Goal: Task Accomplishment & Management: Complete application form

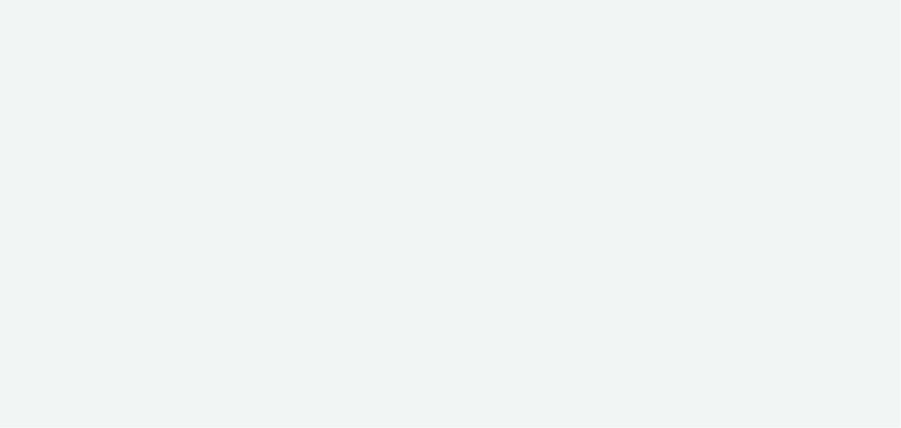
select select "08a58170-7f08-4922-abc8-b2d1eb407230"
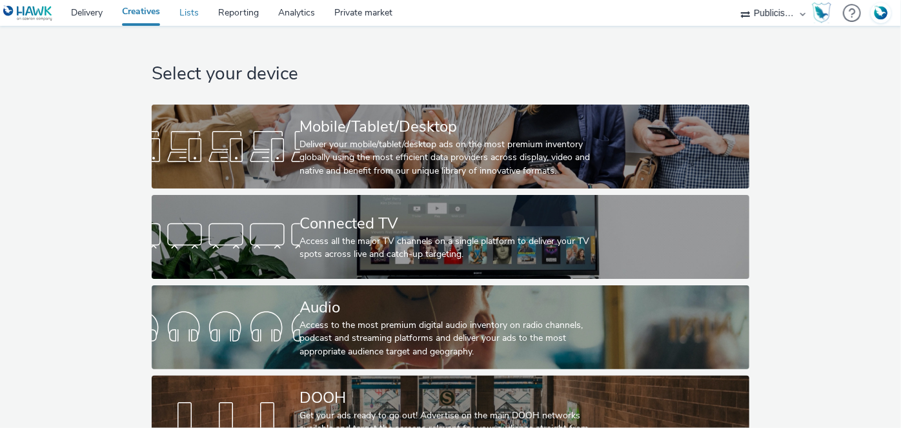
click at [187, 19] on link "Lists" at bounding box center [189, 13] width 39 height 26
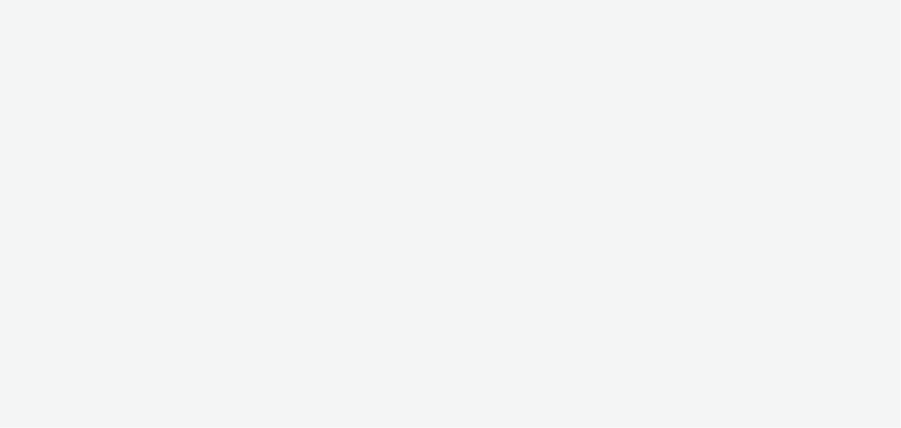
select select "08a58170-7f08-4922-abc8-b2d1eb407230"
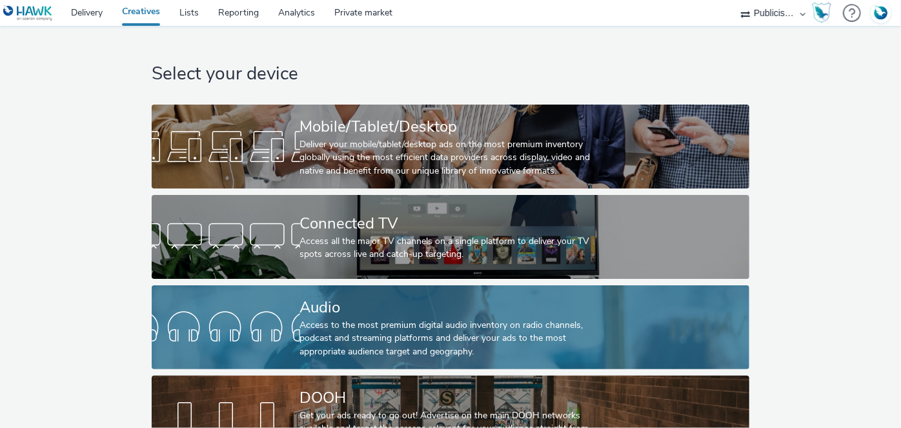
click at [375, 305] on div "Audio" at bounding box center [448, 307] width 296 height 23
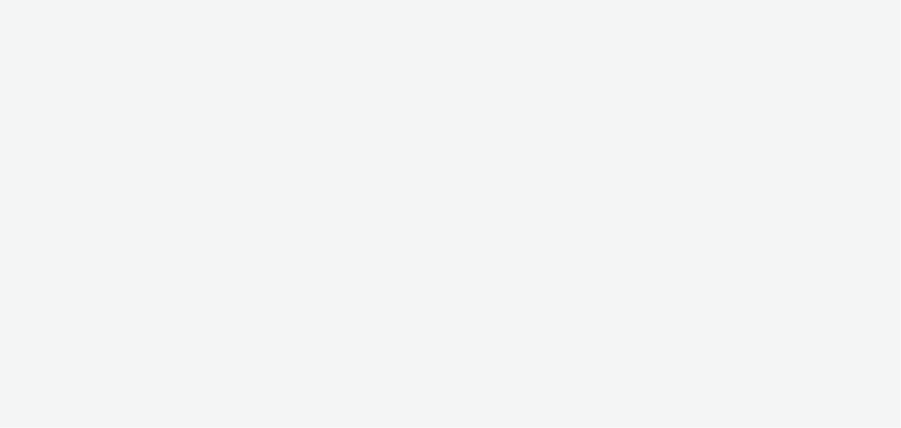
select select "08a58170-7f08-4922-abc8-b2d1eb407230"
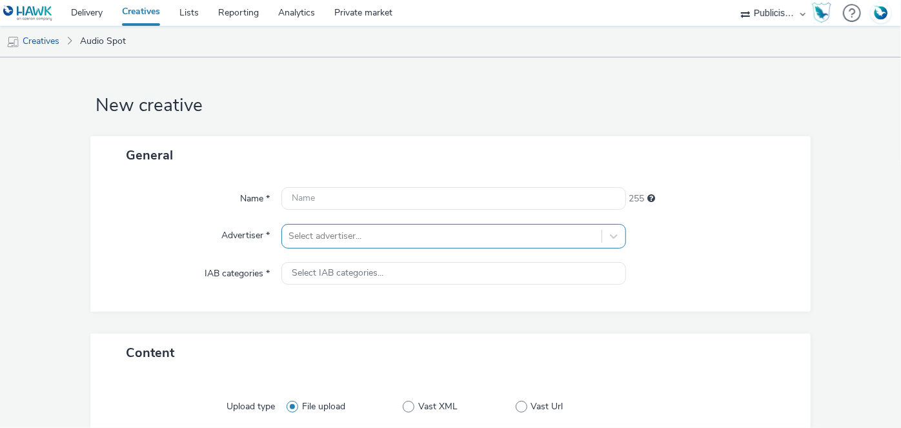
click at [385, 239] on div "Select advertiser..." at bounding box center [453, 236] width 344 height 25
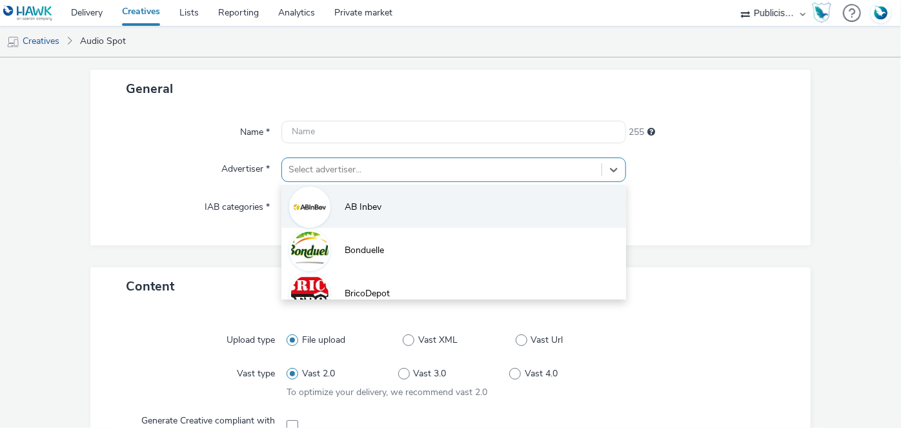
scroll to position [76, 0]
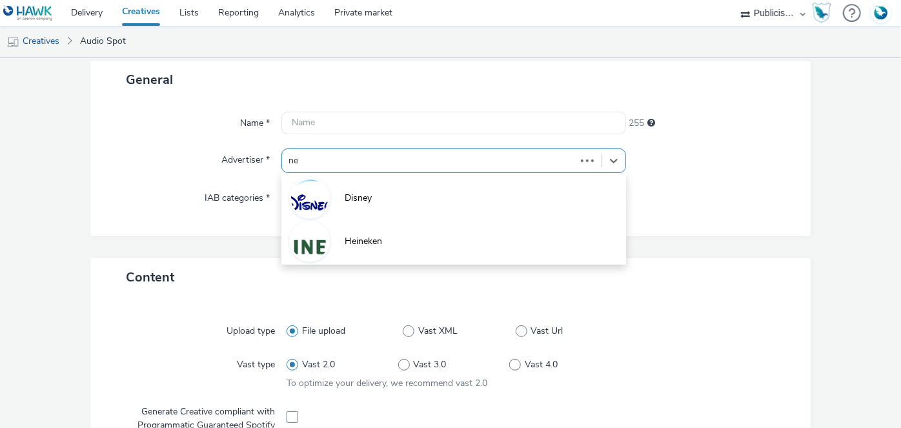
type input "nex"
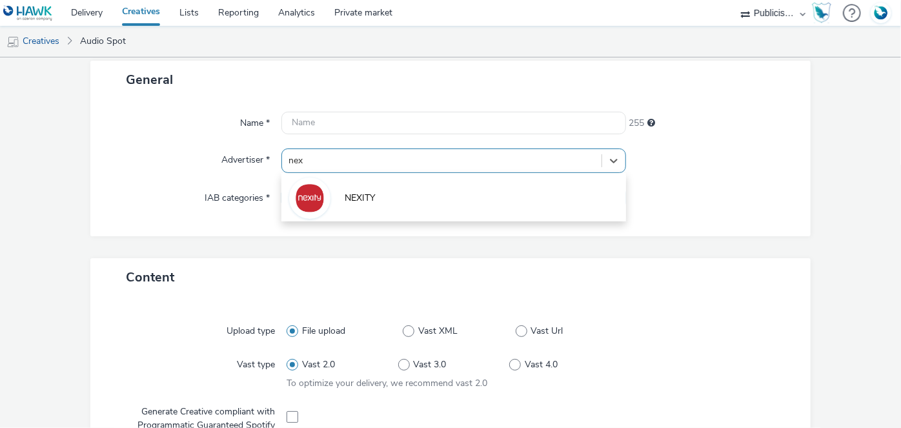
drag, startPoint x: 384, startPoint y: 194, endPoint x: 376, endPoint y: 204, distance: 12.9
click at [385, 193] on li "NEXITY" at bounding box center [453, 197] width 344 height 43
type input "[URL][DOMAIN_NAME]"
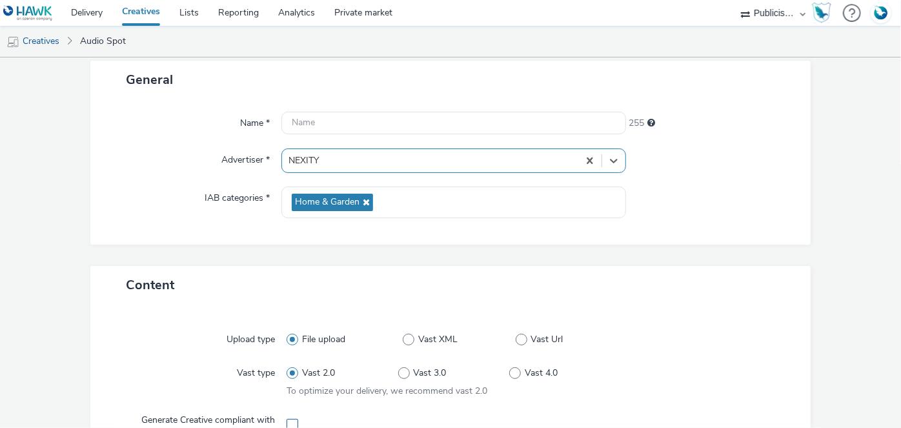
click at [294, 419] on span at bounding box center [293, 425] width 12 height 12
checkbox input "true"
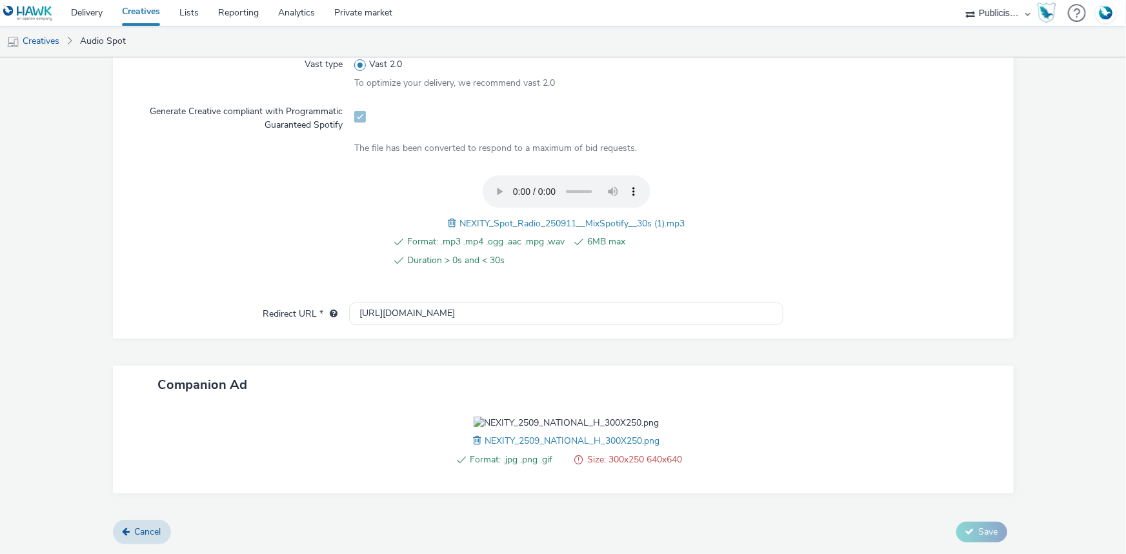
scroll to position [462, 0]
click at [473, 427] on span at bounding box center [479, 441] width 12 height 14
click at [393, 303] on input "[URL][DOMAIN_NAME]" at bounding box center [566, 314] width 434 height 23
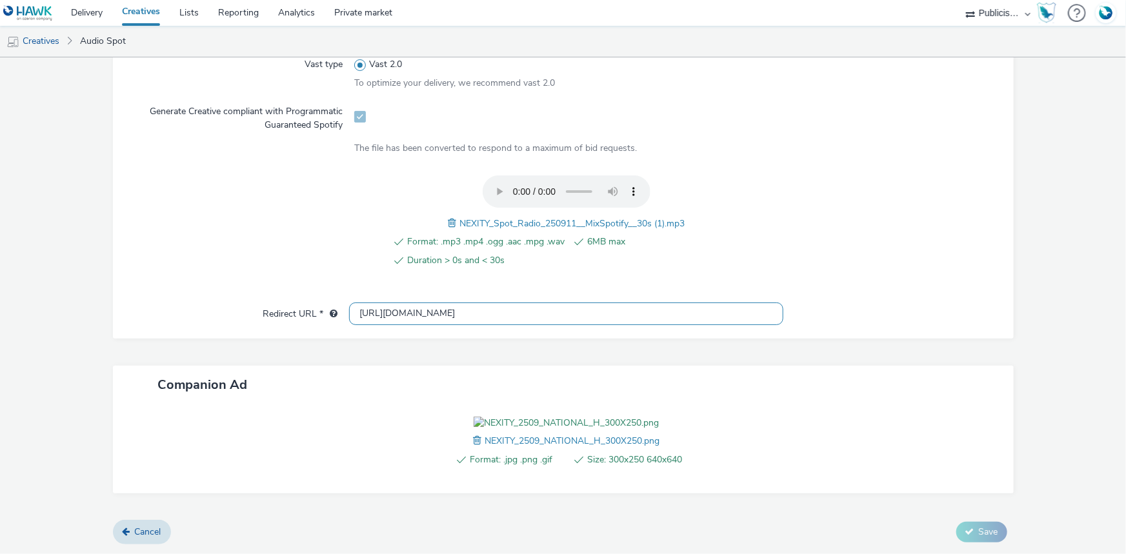
paste input "s://[DOMAIN_NAME][URL]"
type input "[URL][DOMAIN_NAME]"
click at [527, 218] on span "NEXITY_Spot_Radio_250911__MixSpotify__30s (1).mp3" at bounding box center [572, 224] width 225 height 12
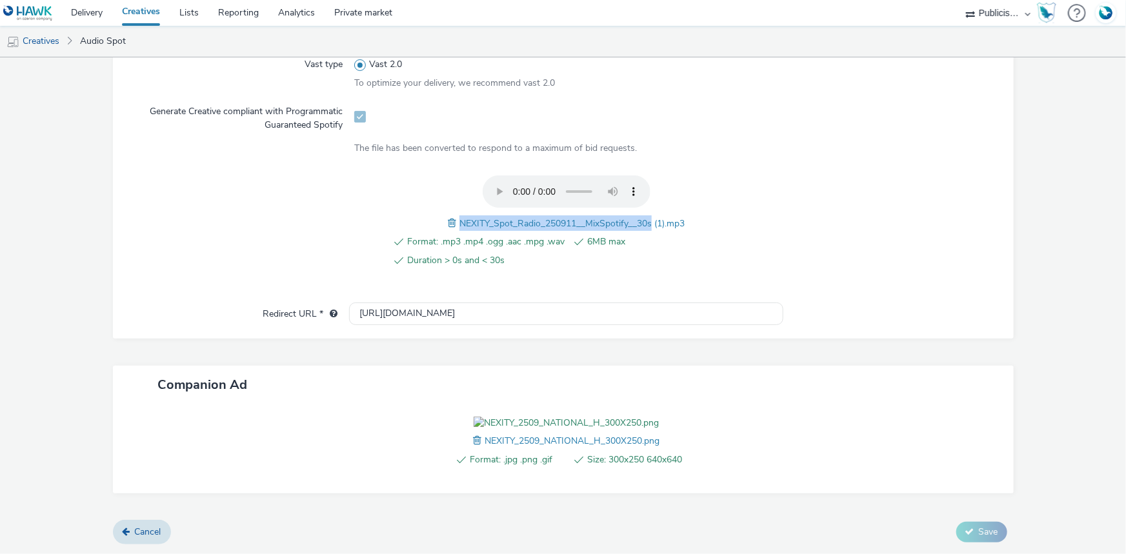
click at [527, 218] on span "NEXITY_Spot_Radio_250911__MixSpotify__30s (1).mp3" at bounding box center [572, 224] width 225 height 12
copy span "NEXITY_Spot_Radio_250911__MixSpotify__30s"
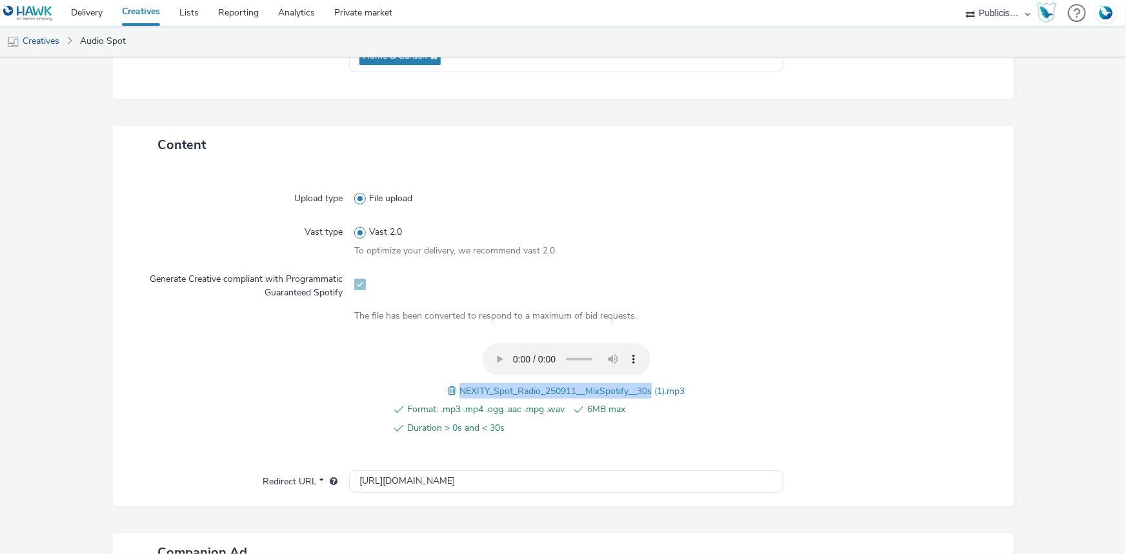
scroll to position [52, 0]
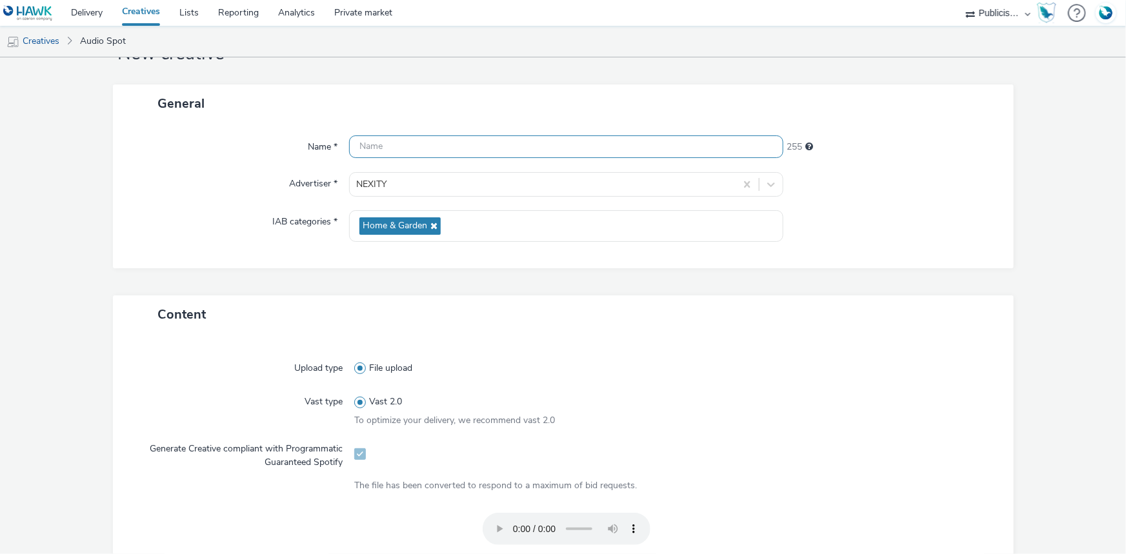
click at [455, 149] on input "text" at bounding box center [566, 147] width 434 height 23
paste input "NEXITY_Spot_Radio_250911__MixSpotify__30s"
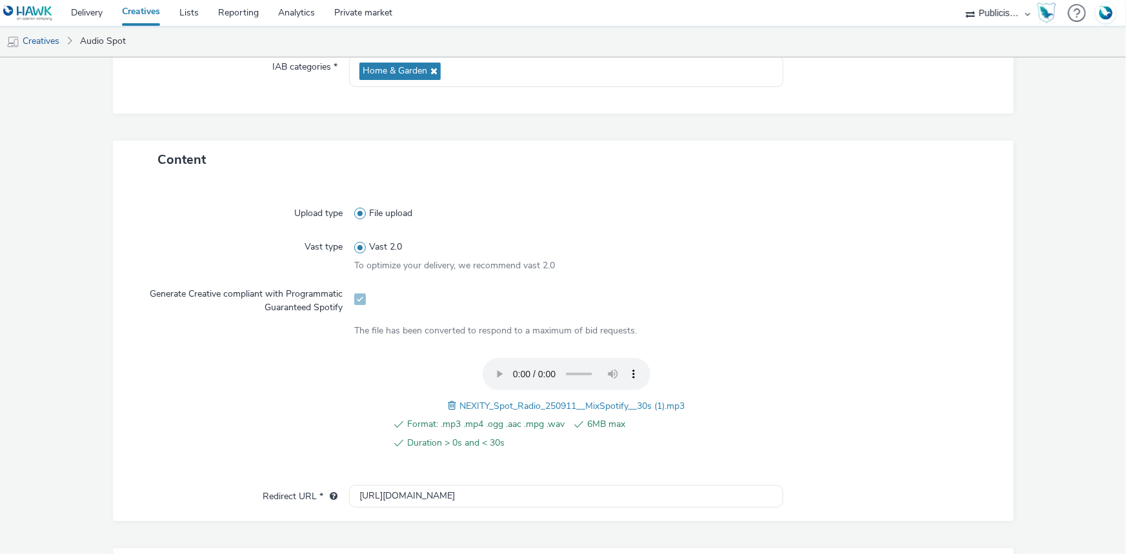
scroll to position [462, 0]
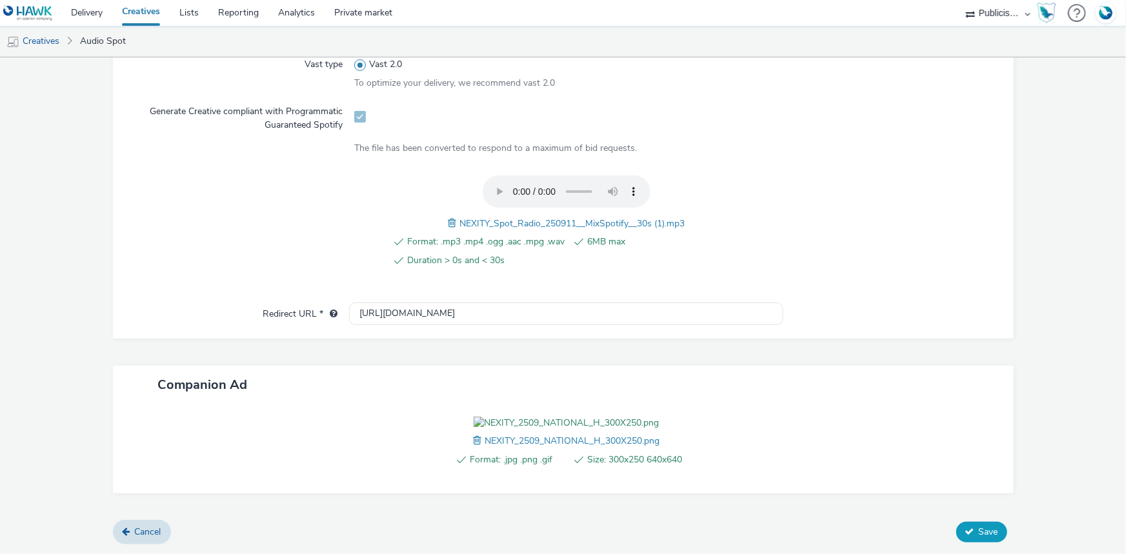
type input "NEXITY_Spot_Radio_250911__MixSpotify__30s_BannerH_Spotify"
click at [900, 427] on span "Save" at bounding box center [988, 532] width 19 height 12
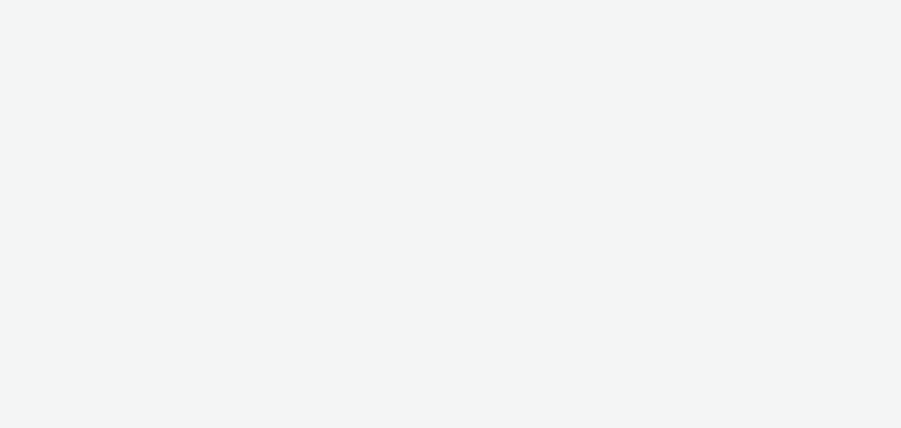
select select "08a58170-7f08-4922-abc8-b2d1eb407230"
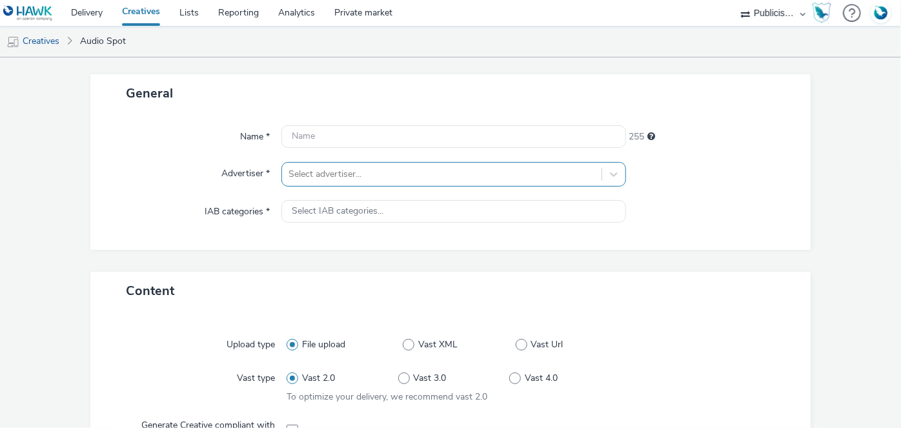
click at [351, 187] on div "Select advertiser..." at bounding box center [453, 174] width 344 height 25
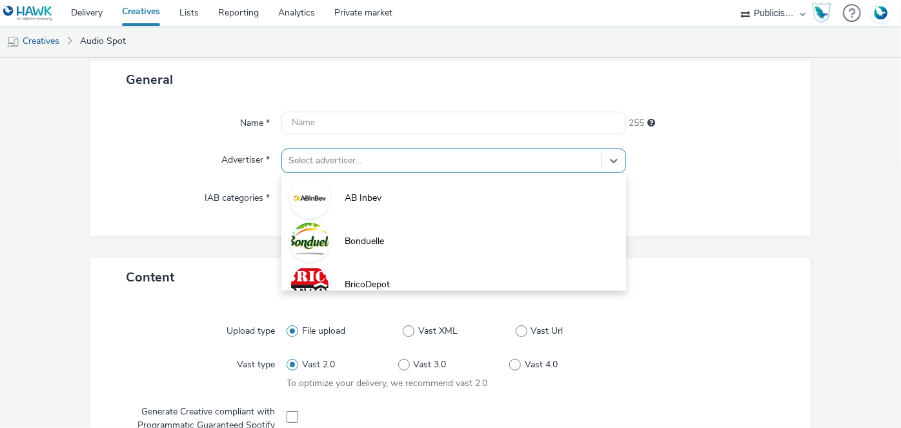
scroll to position [76, 0]
type input "nex"
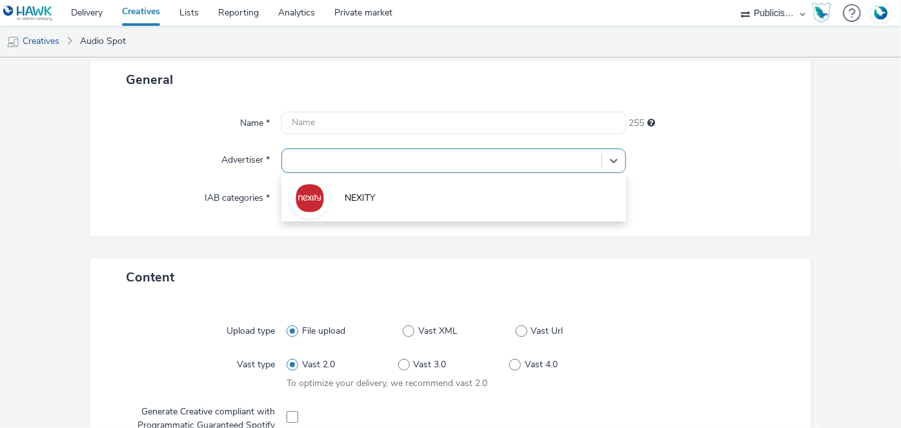
type input "[URL][DOMAIN_NAME]"
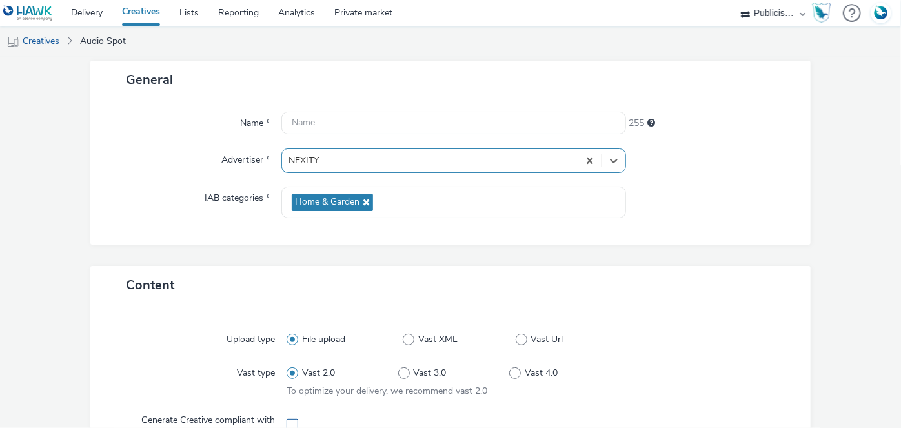
click at [292, 419] on span at bounding box center [293, 425] width 12 height 12
checkbox input "true"
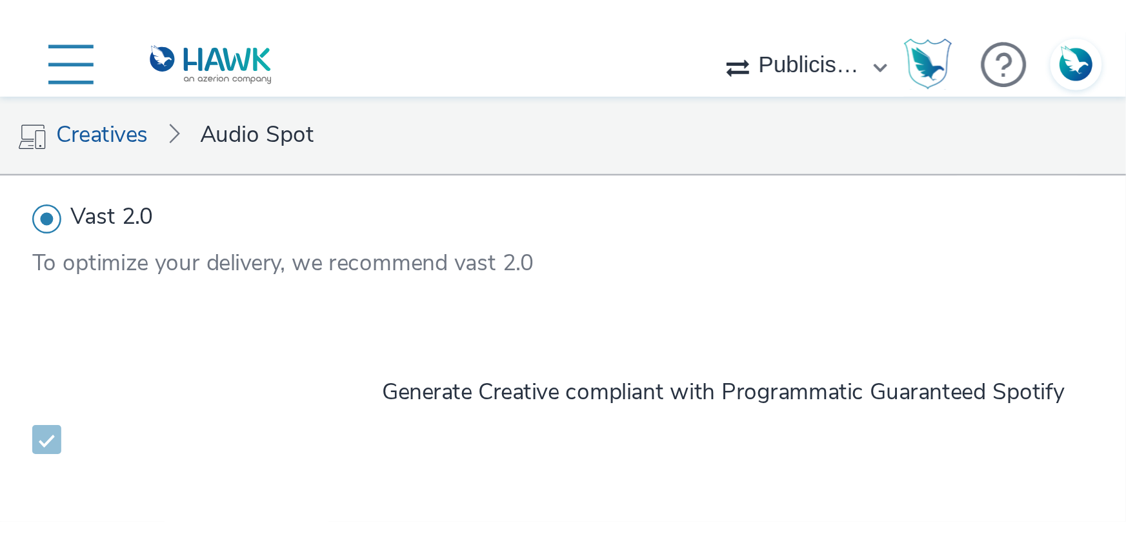
scroll to position [462, 0]
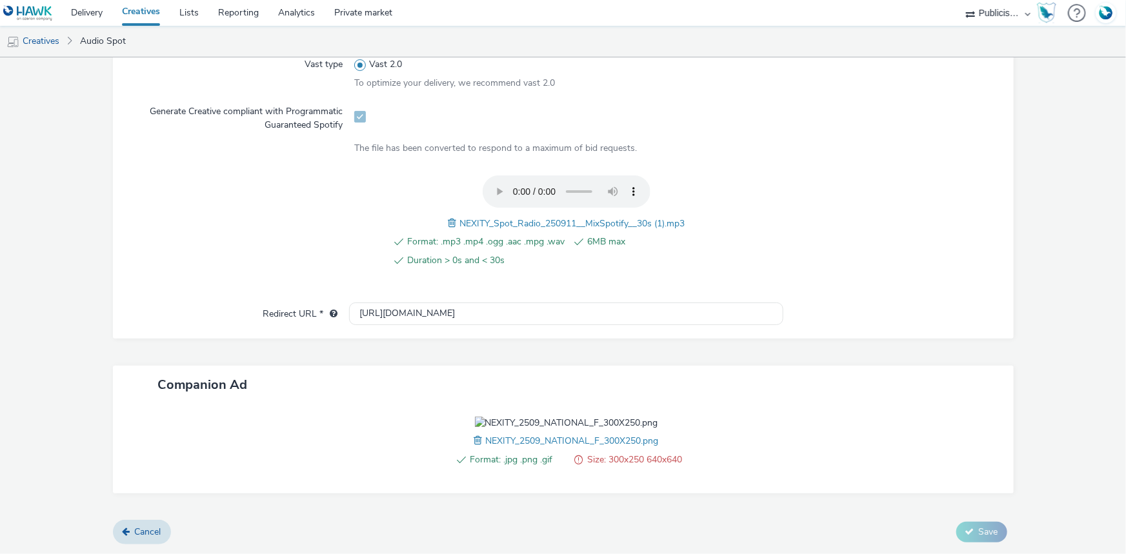
click at [474, 427] on span at bounding box center [480, 441] width 12 height 14
click at [388, 303] on input "[URL][DOMAIN_NAME]" at bounding box center [566, 314] width 434 height 23
paste input "s://[DOMAIN_NAME][URL]"
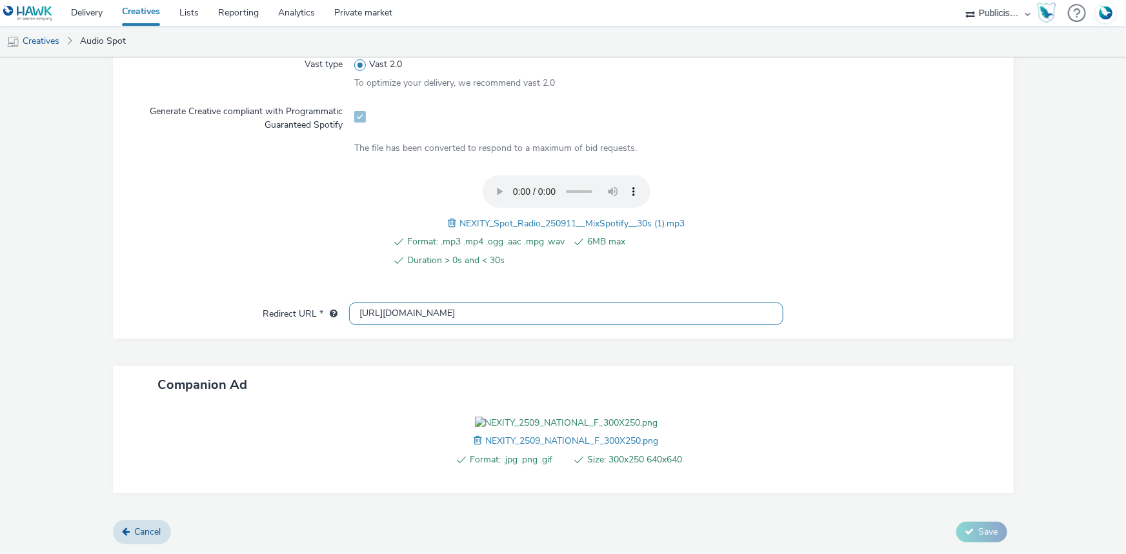
scroll to position [0, 295]
type input "[URL][DOMAIN_NAME]"
click at [506, 218] on span "NEXITY_Spot_Radio_250911__MixSpotify__30s (1).mp3" at bounding box center [572, 224] width 225 height 12
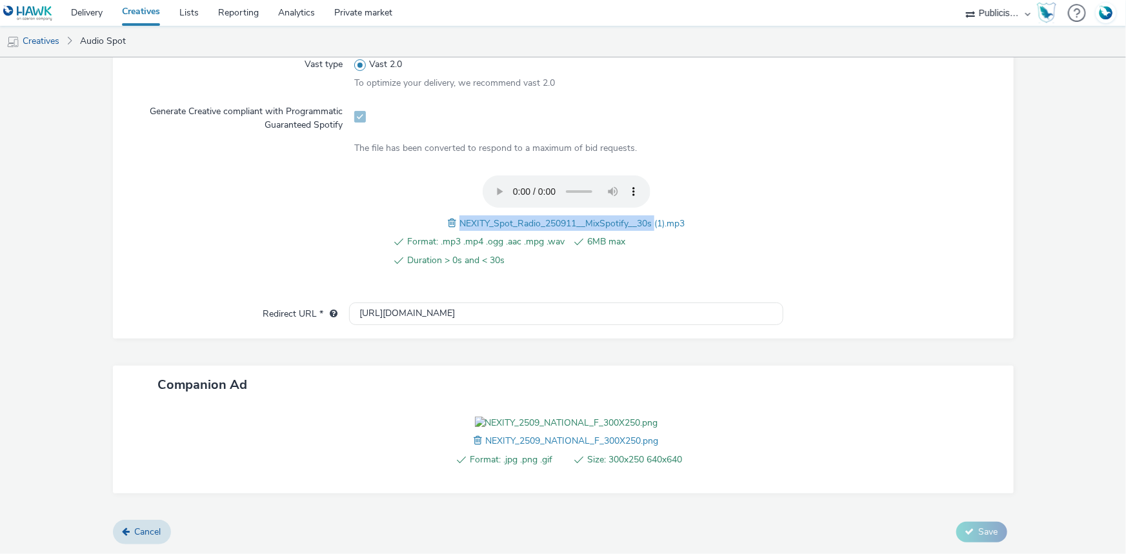
click at [506, 218] on span "NEXITY_Spot_Radio_250911__MixSpotify__30s (1).mp3" at bounding box center [572, 224] width 225 height 12
copy span "NEXITY_Spot_Radio_250911__MixSpotify__30s (1).mp3"
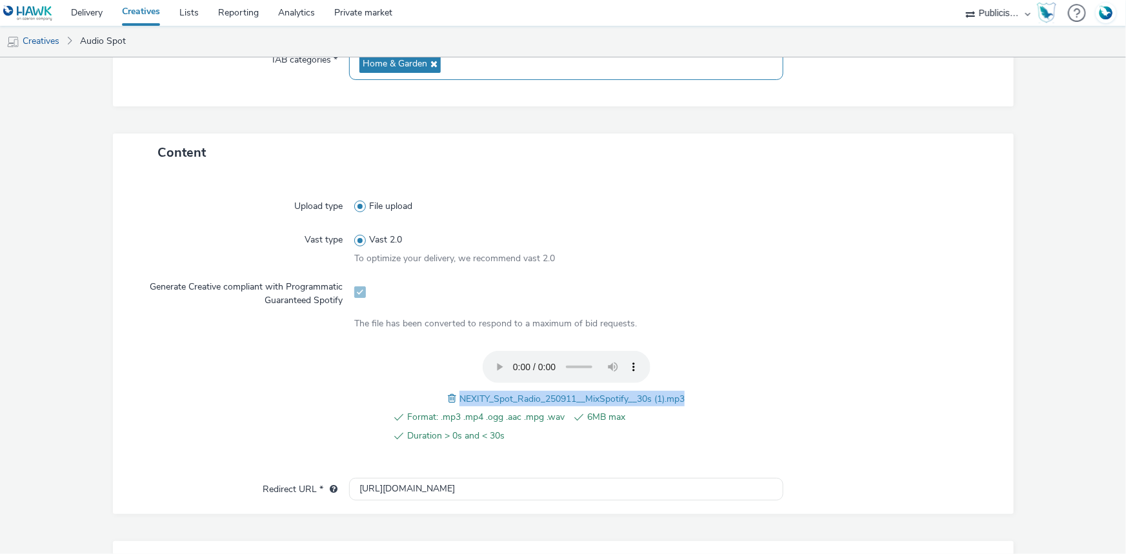
scroll to position [110, 0]
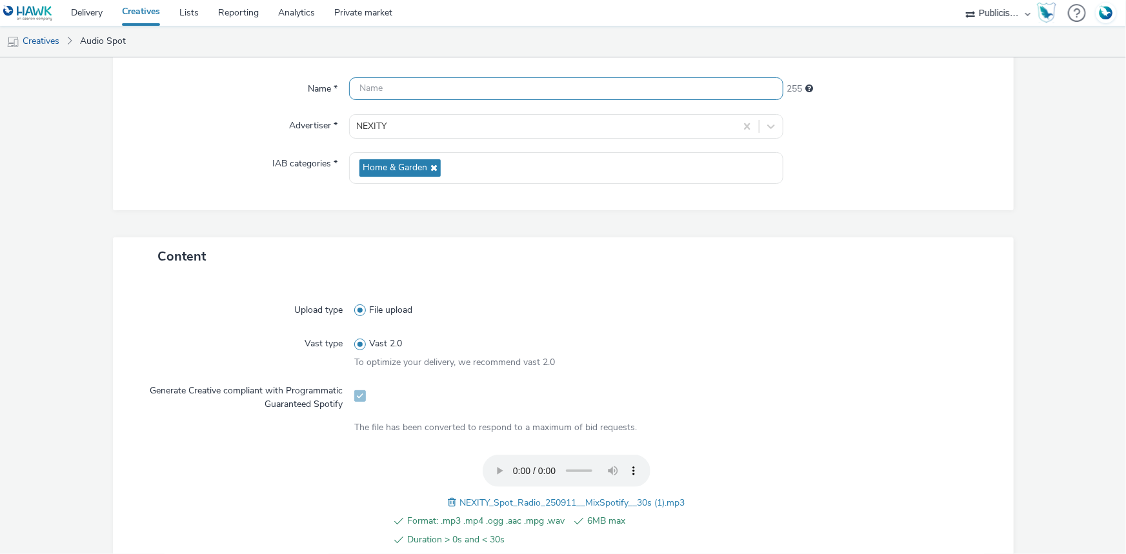
click at [413, 90] on input "text" at bounding box center [566, 88] width 434 height 23
paste input "NEXITY_Spot_Radio_250911__MixSpotify__30s (1).mp3"
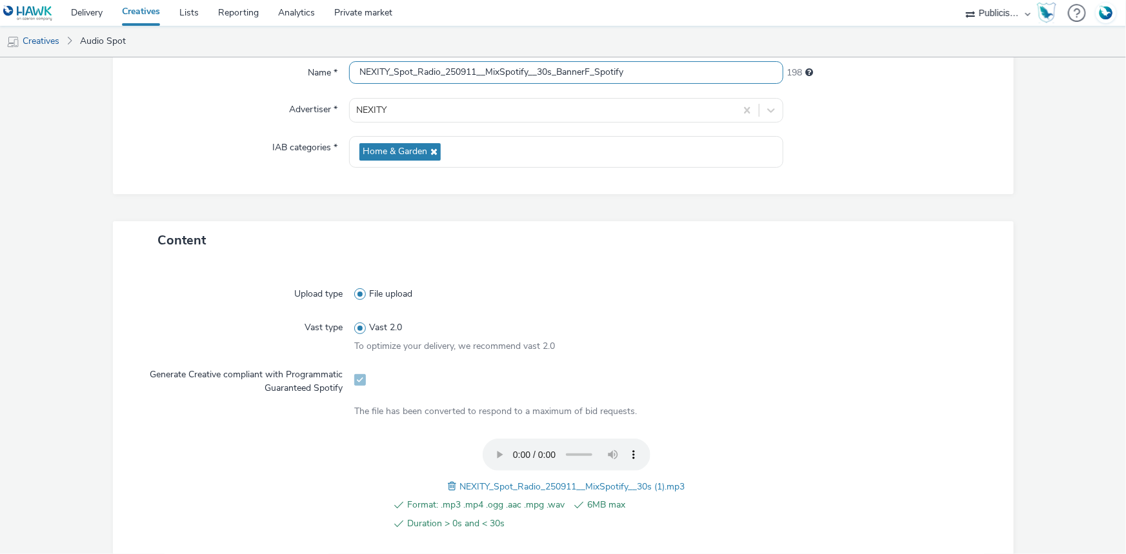
scroll to position [462, 0]
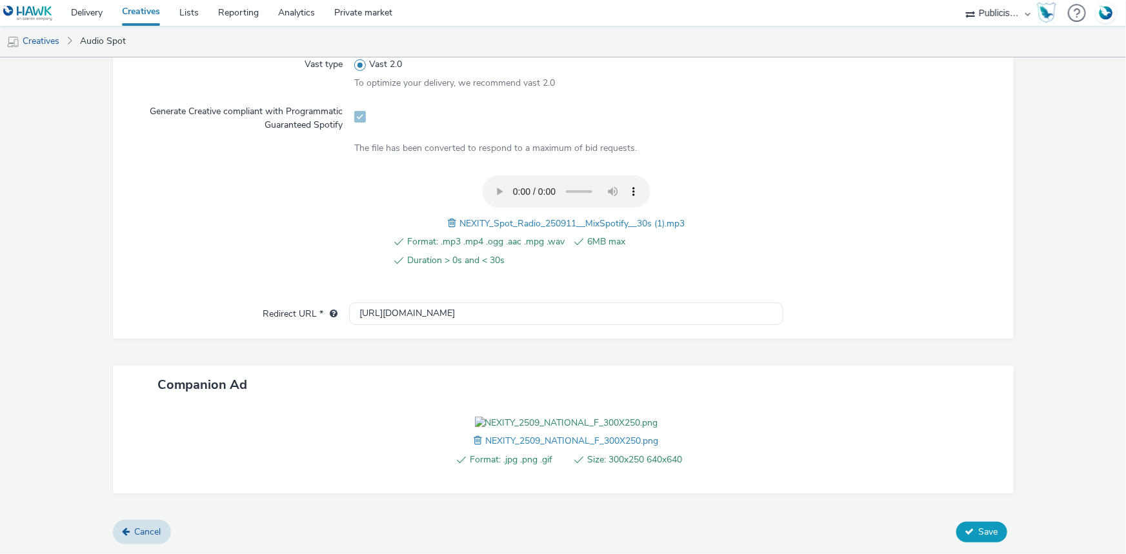
type input "NEXITY_Spot_Radio_250911__MixSpotify__30s_BannerF_Spotify"
click at [900, 427] on span "Save" at bounding box center [988, 532] width 19 height 12
